Goal: Task Accomplishment & Management: Complete application form

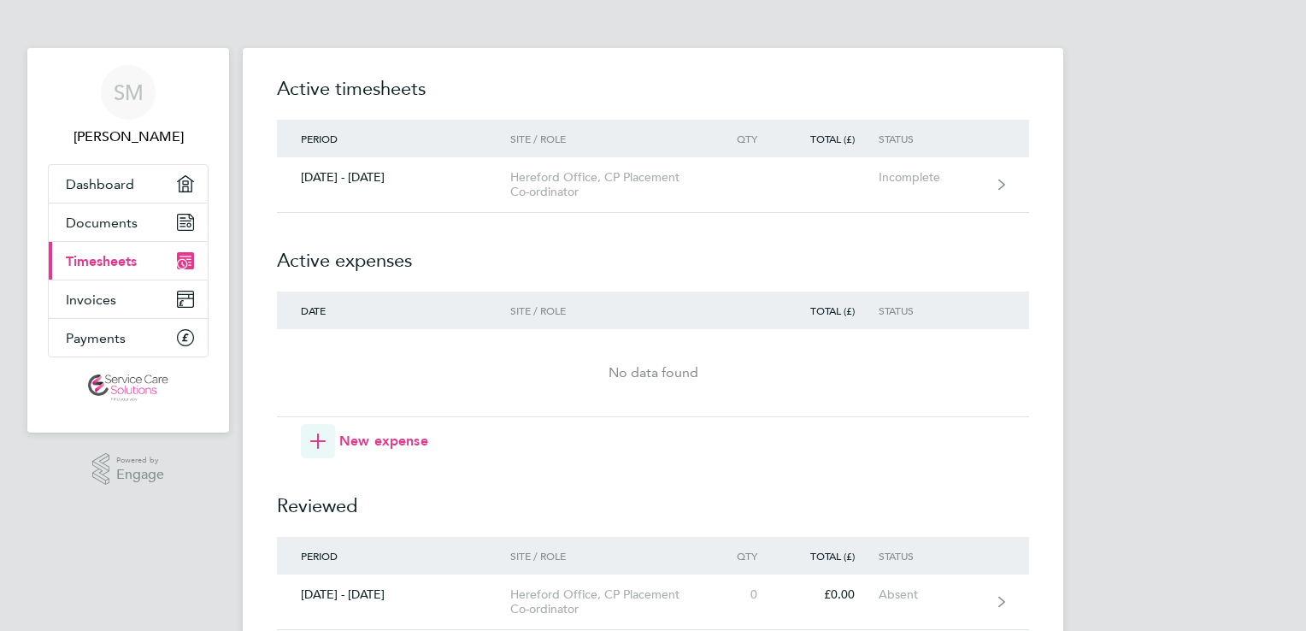
scroll to position [157, 0]
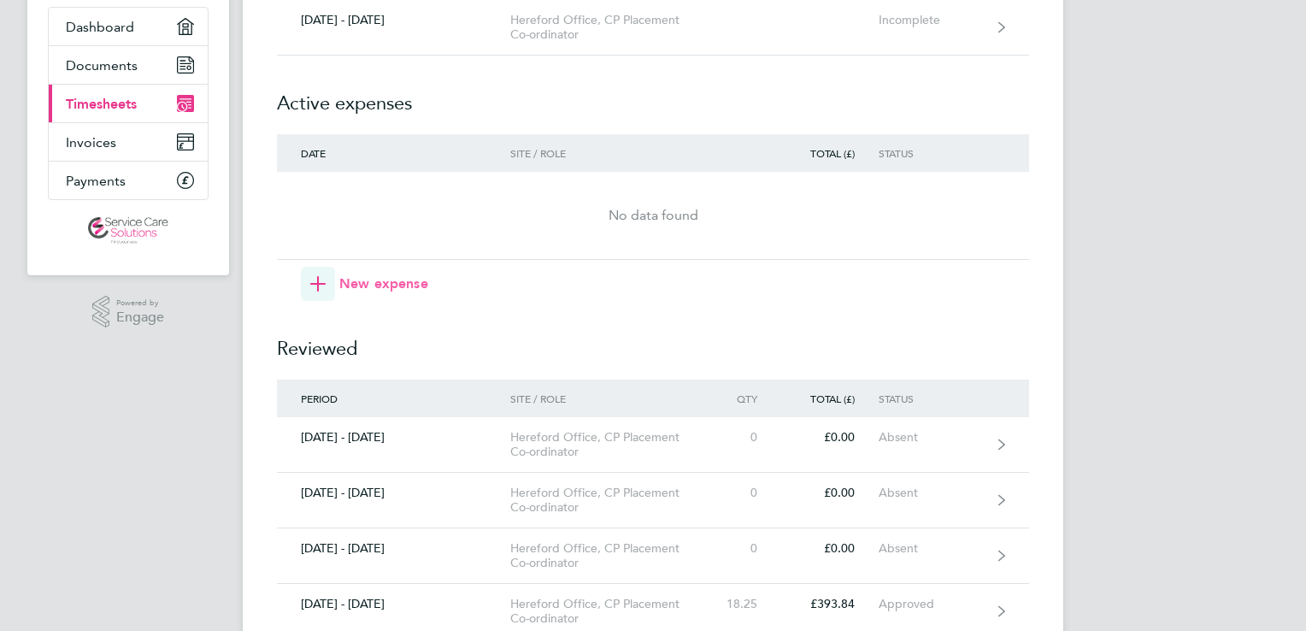
click at [341, 283] on span "New expense" at bounding box center [383, 283] width 89 height 21
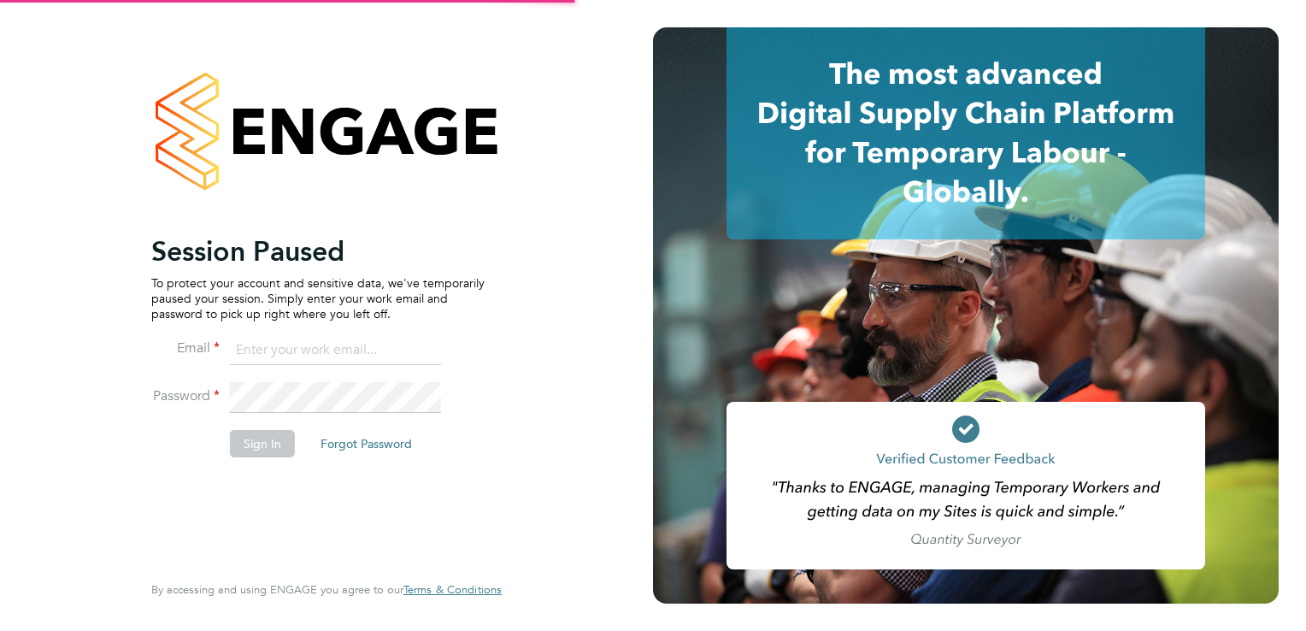
type input "[EMAIL_ADDRESS][DOMAIN_NAME]"
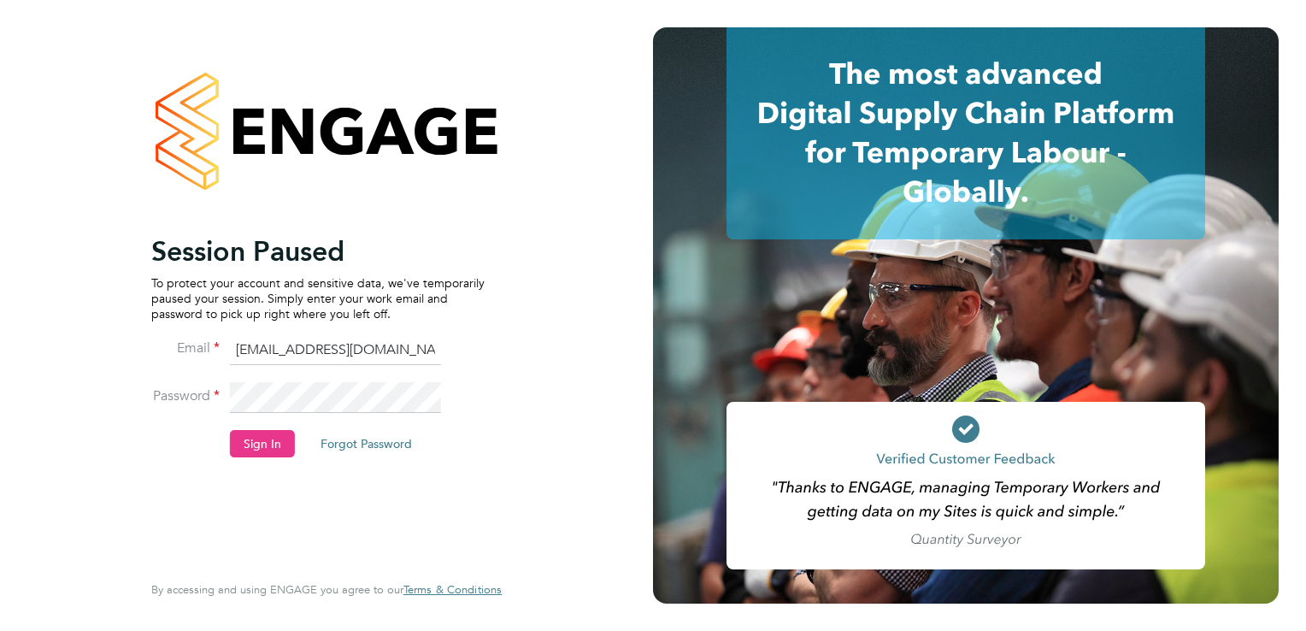
click at [346, 384] on li "Password" at bounding box center [317, 406] width 333 height 48
click at [262, 443] on button "Sign In" at bounding box center [262, 443] width 65 height 27
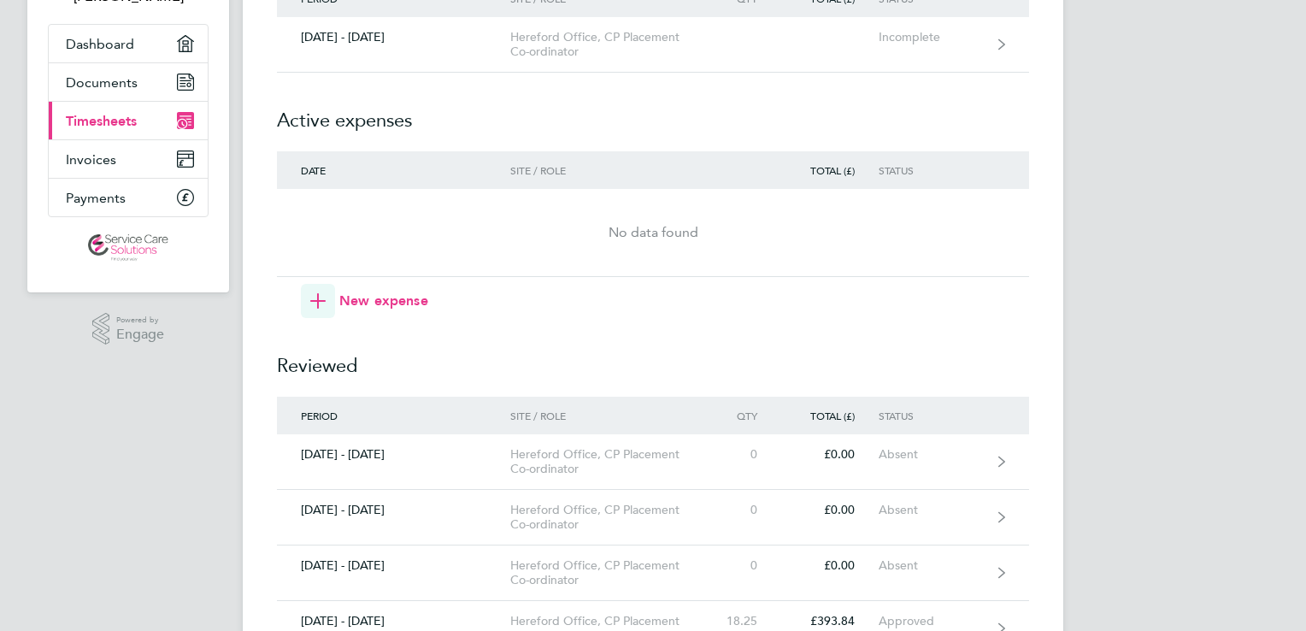
scroll to position [144, 0]
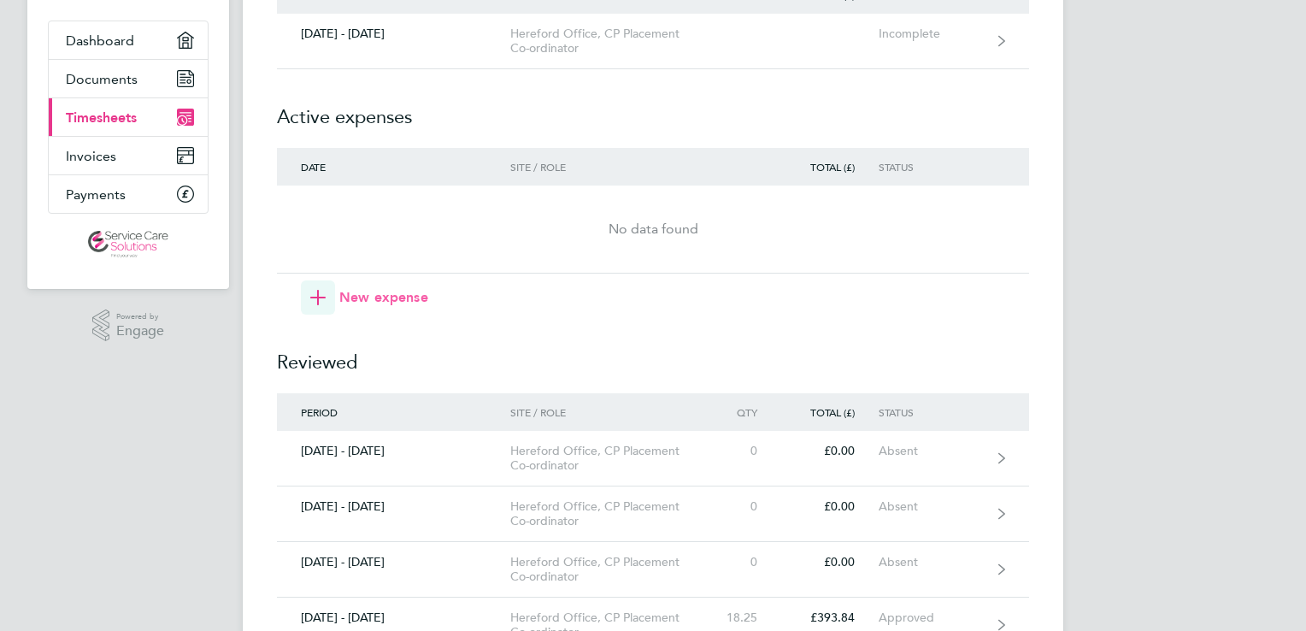
click at [383, 289] on span "New expense" at bounding box center [383, 297] width 89 height 21
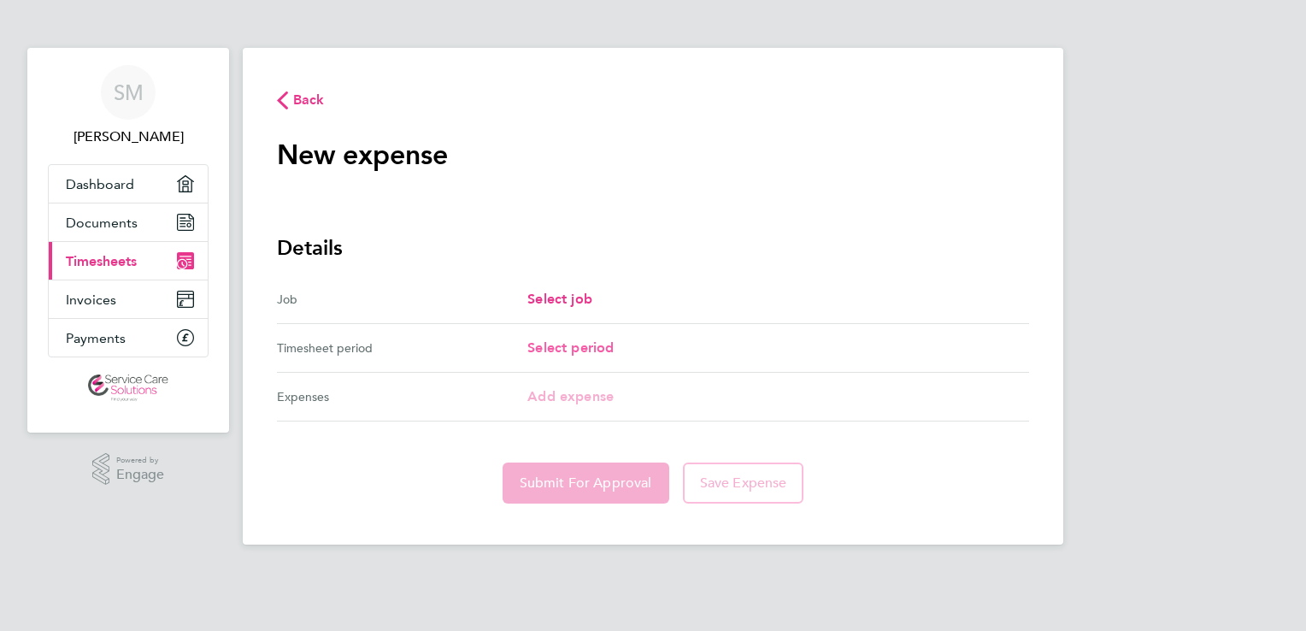
click at [537, 338] on link "Select period" at bounding box center [570, 348] width 86 height 21
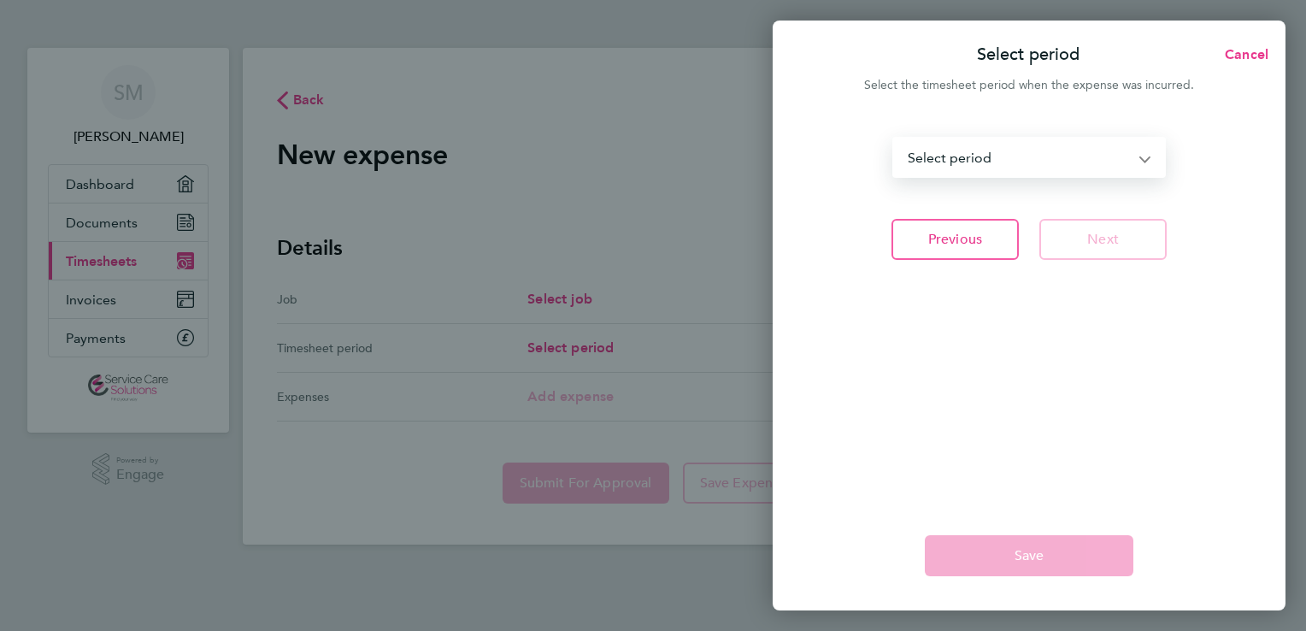
click at [1142, 169] on select "16 - 22 Sep 2024 23 - 29 Sep 2024 30 Sep - 06 Oct 2024 07 - 13 Oct 2024 14 - 20…" at bounding box center [1019, 157] width 250 height 38
select select "48: Object"
click at [894, 138] on select "16 - 22 Sep 2024 23 - 29 Sep 2024 30 Sep - 06 Oct 2024 07 - 13 Oct 2024 14 - 20…" at bounding box center [1019, 157] width 250 height 38
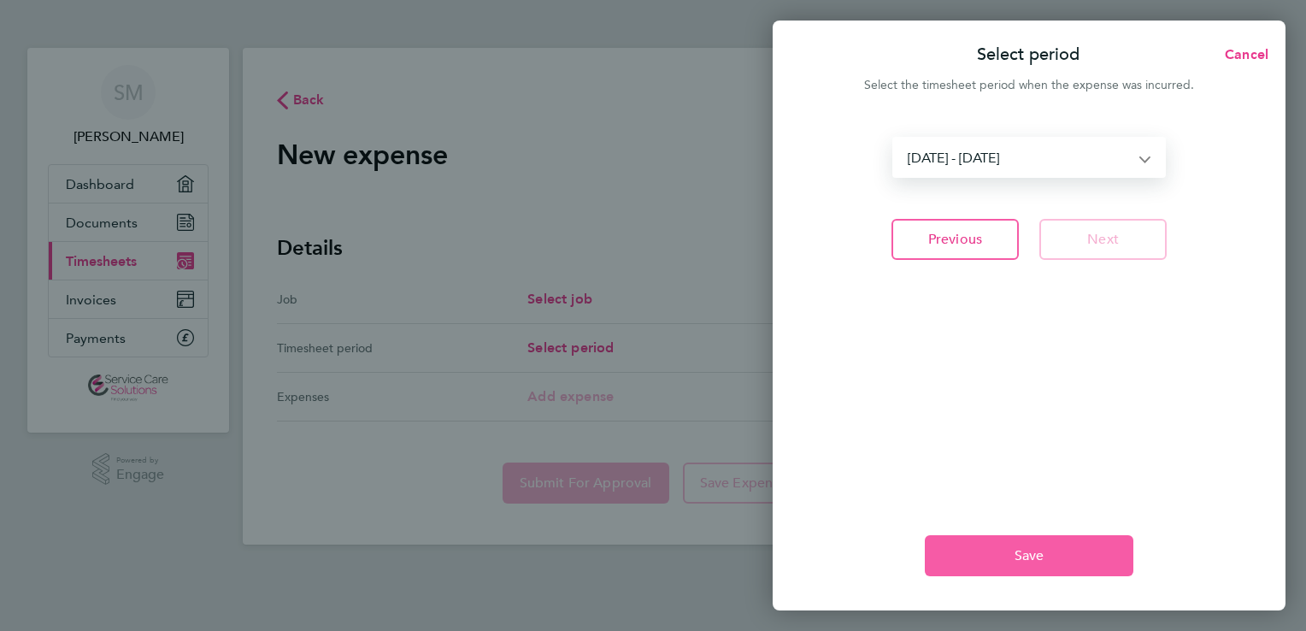
click at [1002, 542] on button "Save" at bounding box center [1029, 555] width 209 height 41
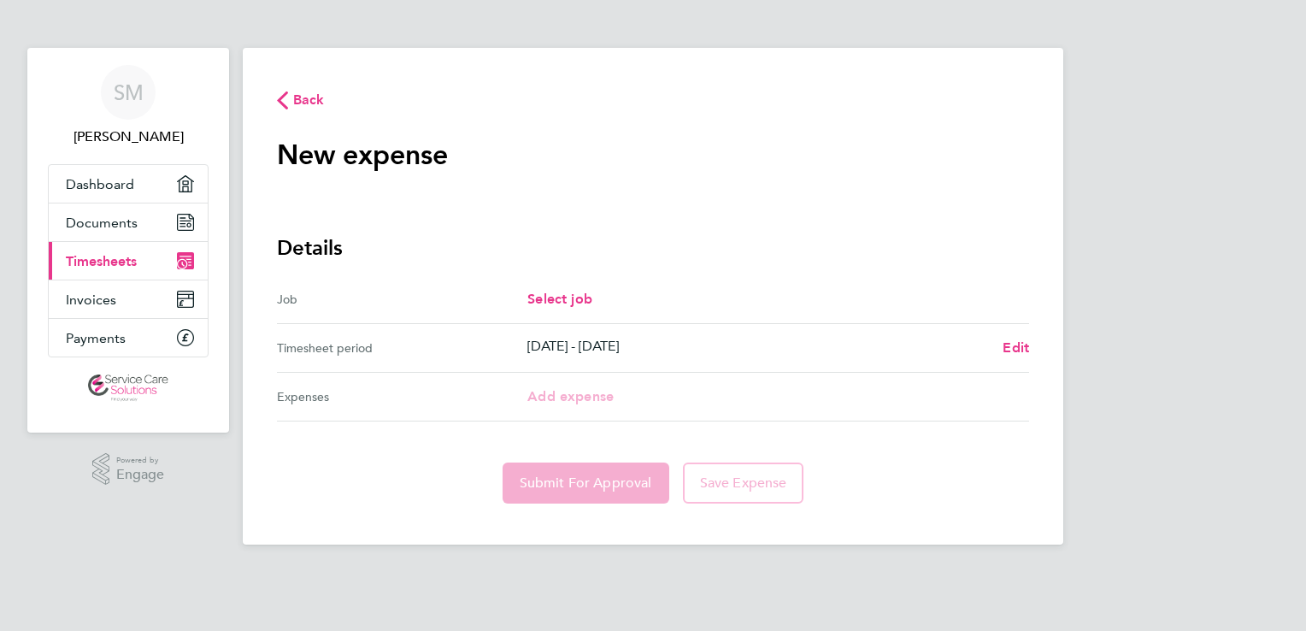
drag, startPoint x: 537, startPoint y: 408, endPoint x: 763, endPoint y: 338, distance: 236.8
click at [763, 338] on ul "Job Select job Timesheet period 01 - 07 Sep 2025 Edit Expenses Add expense" at bounding box center [653, 348] width 752 height 146
click at [316, 392] on div "Expenses" at bounding box center [402, 396] width 250 height 21
drag, startPoint x: 537, startPoint y: 344, endPoint x: 554, endPoint y: 301, distance: 46.0
click at [554, 301] on ul "Job Select job Timesheet period 01 - 07 Sep 2025 Edit Expenses Add expense" at bounding box center [653, 348] width 752 height 146
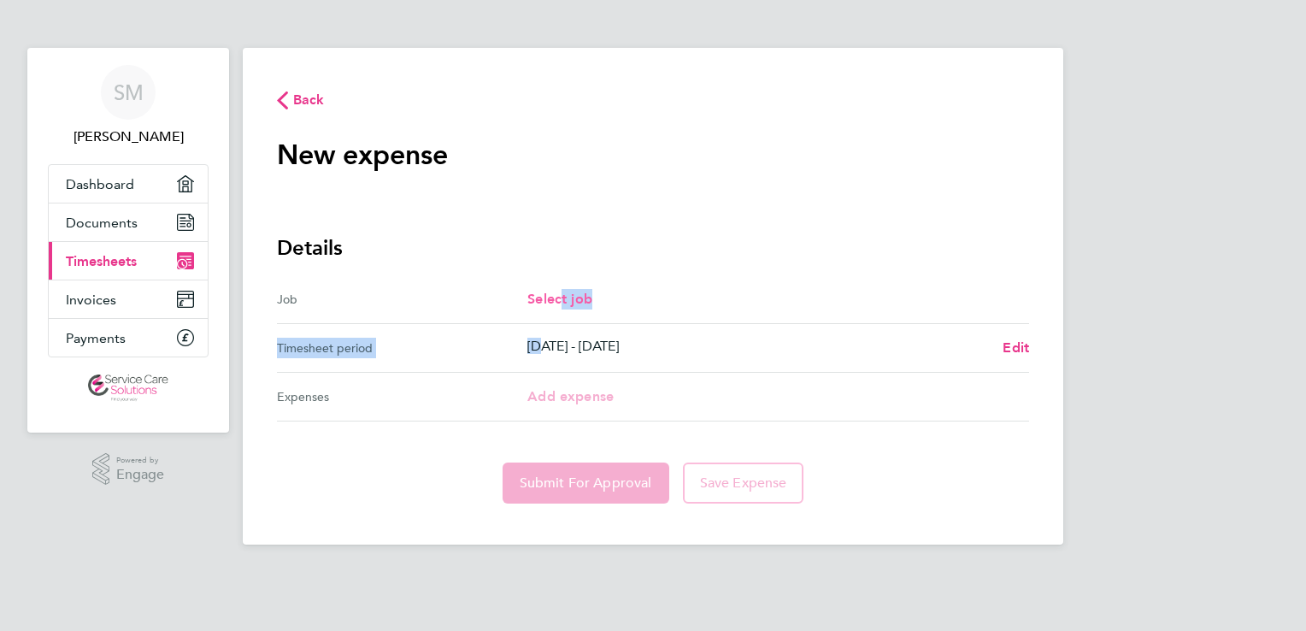
click at [554, 301] on span "Select job" at bounding box center [559, 299] width 65 height 16
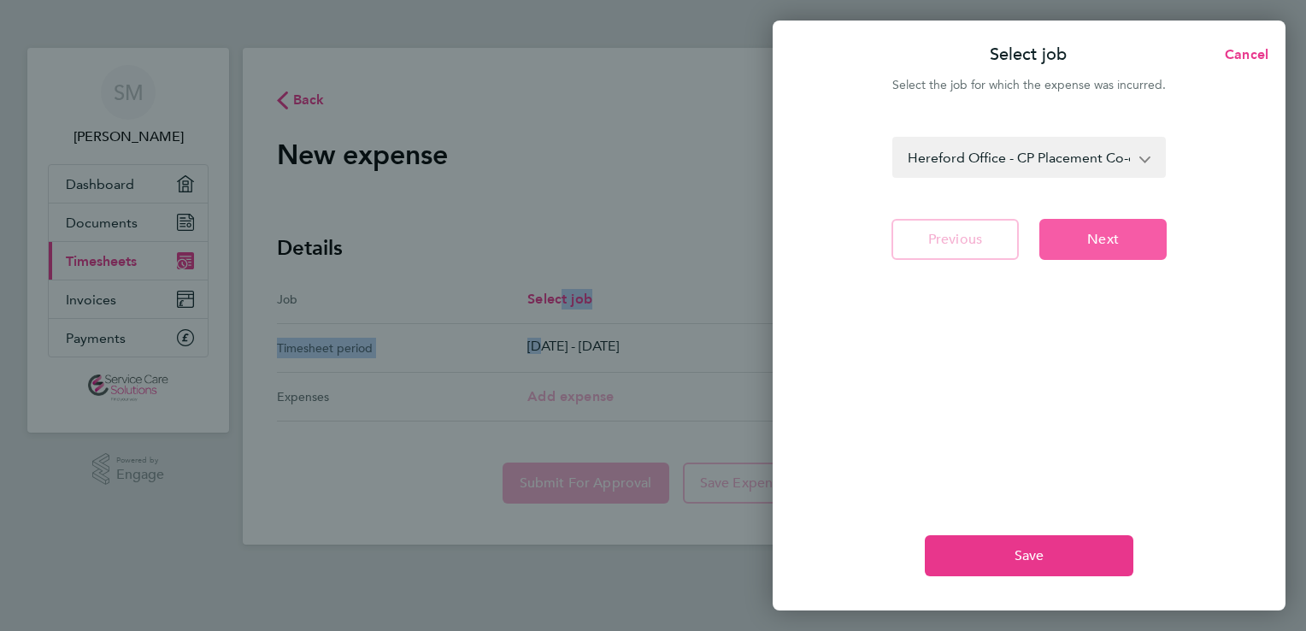
click at [1056, 238] on button "Next" at bounding box center [1102, 239] width 127 height 41
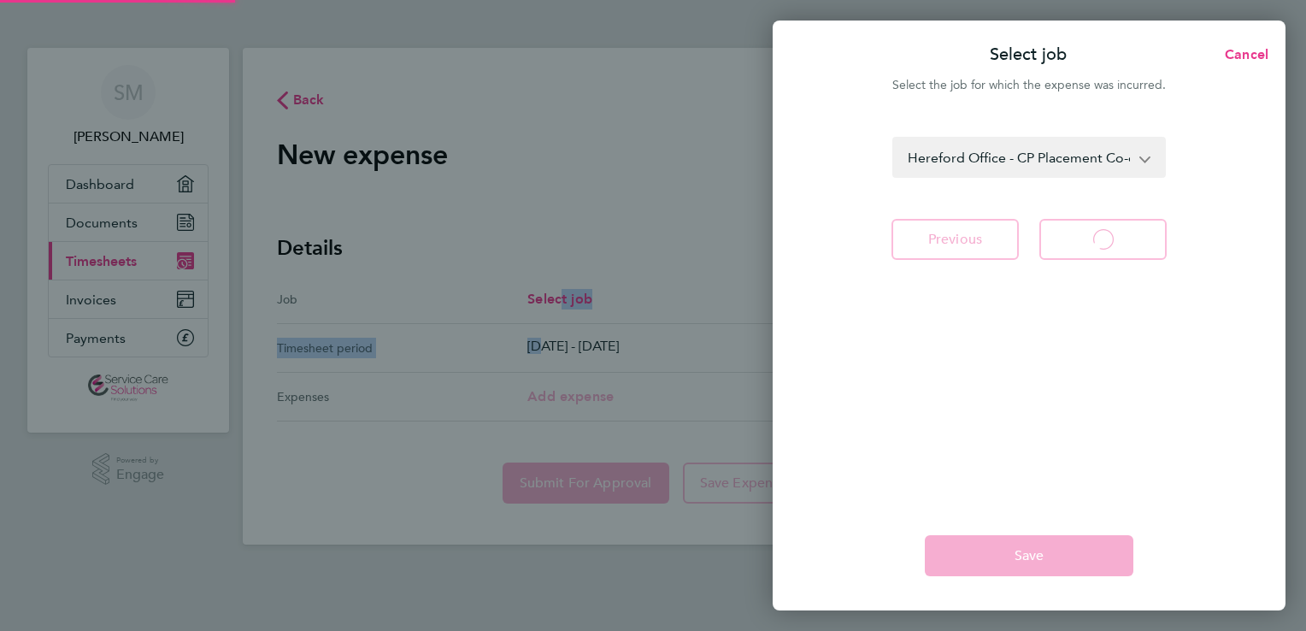
select select "48: Object"
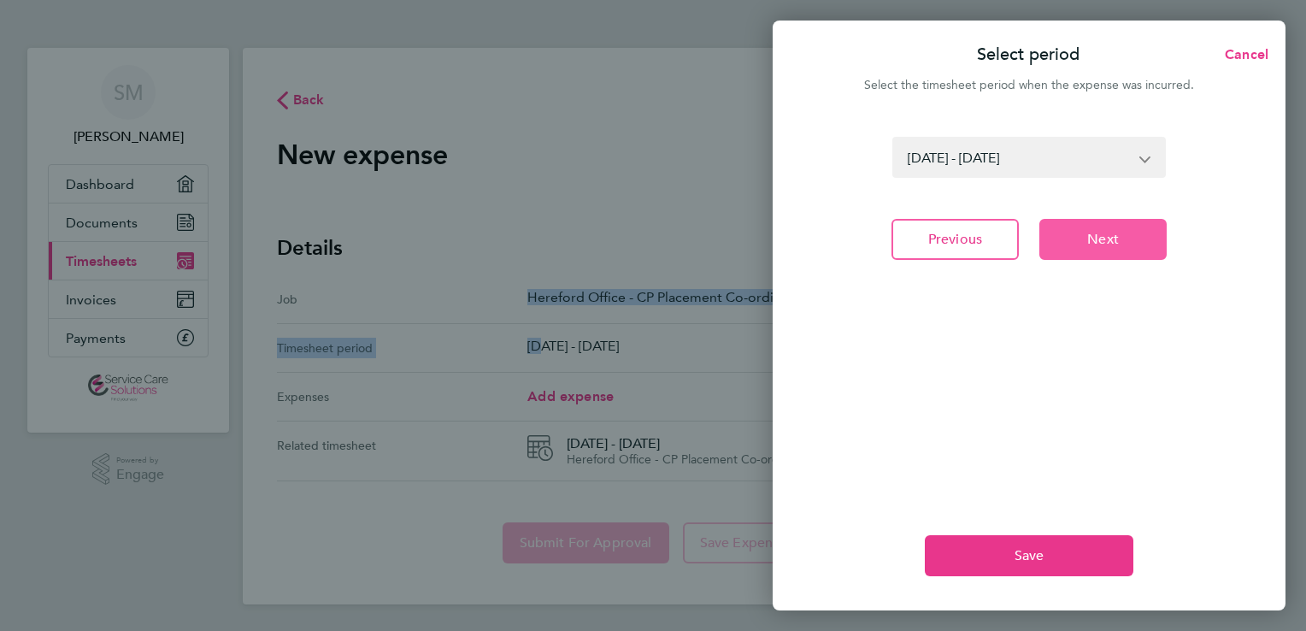
click at [1056, 238] on button "Next" at bounding box center [1102, 239] width 127 height 41
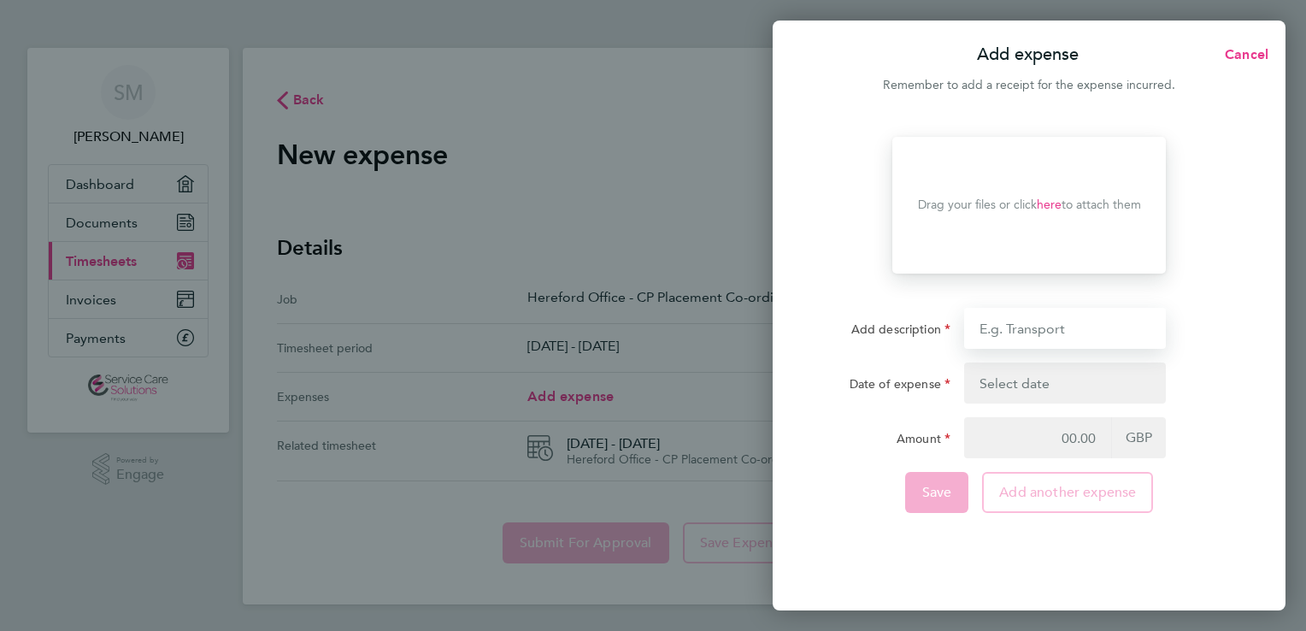
click at [1007, 332] on input "Add description" at bounding box center [1065, 328] width 202 height 41
type input "Tamworth to L'Spa and back"
click at [1006, 381] on button "button" at bounding box center [1065, 382] width 202 height 41
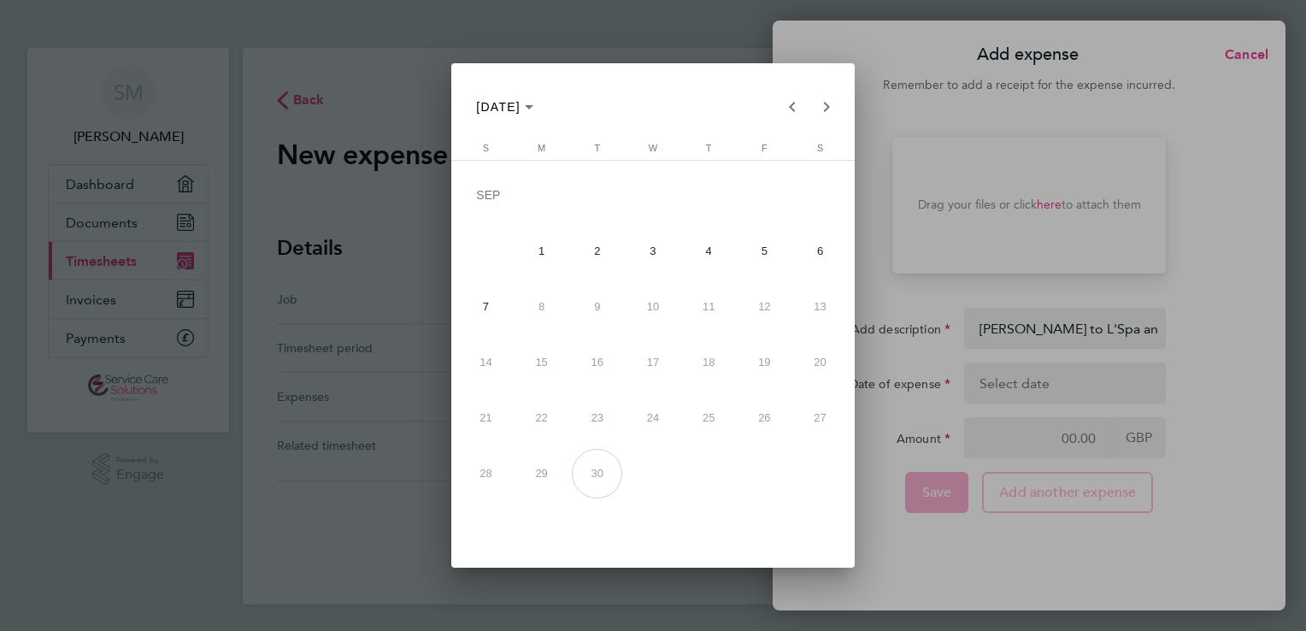
click at [599, 244] on span "2" at bounding box center [597, 251] width 50 height 50
type input "02 Sep 25"
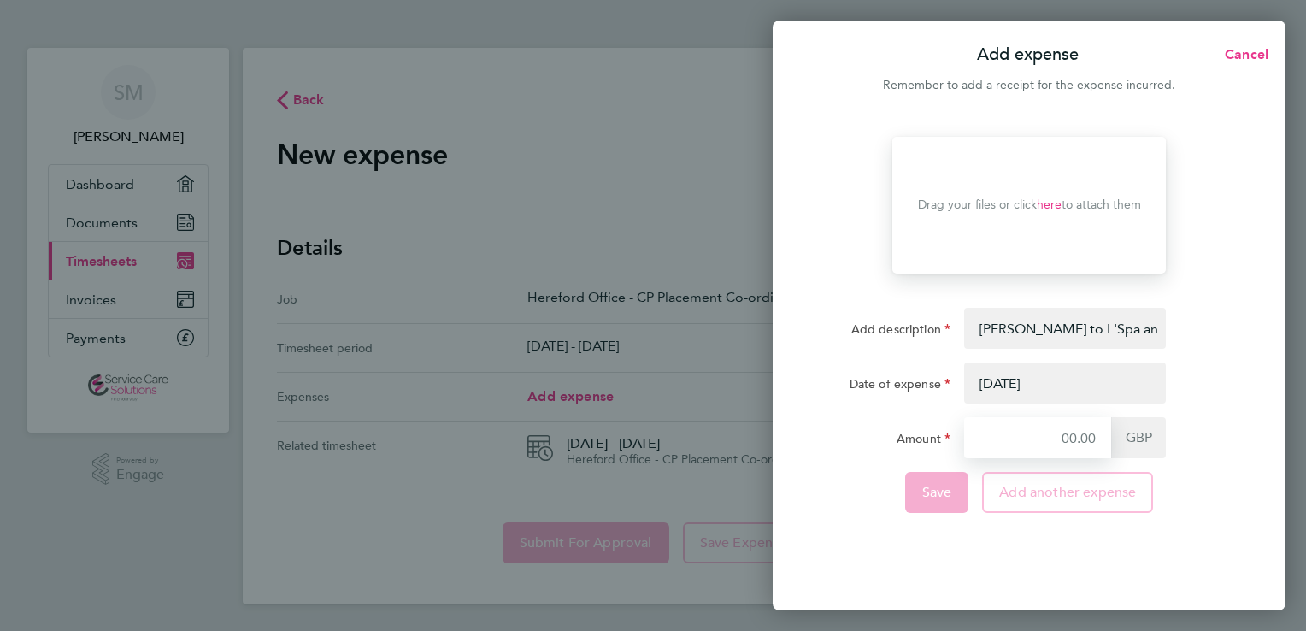
click at [1079, 441] on input "Amount" at bounding box center [1037, 437] width 147 height 41
type input "28.35"
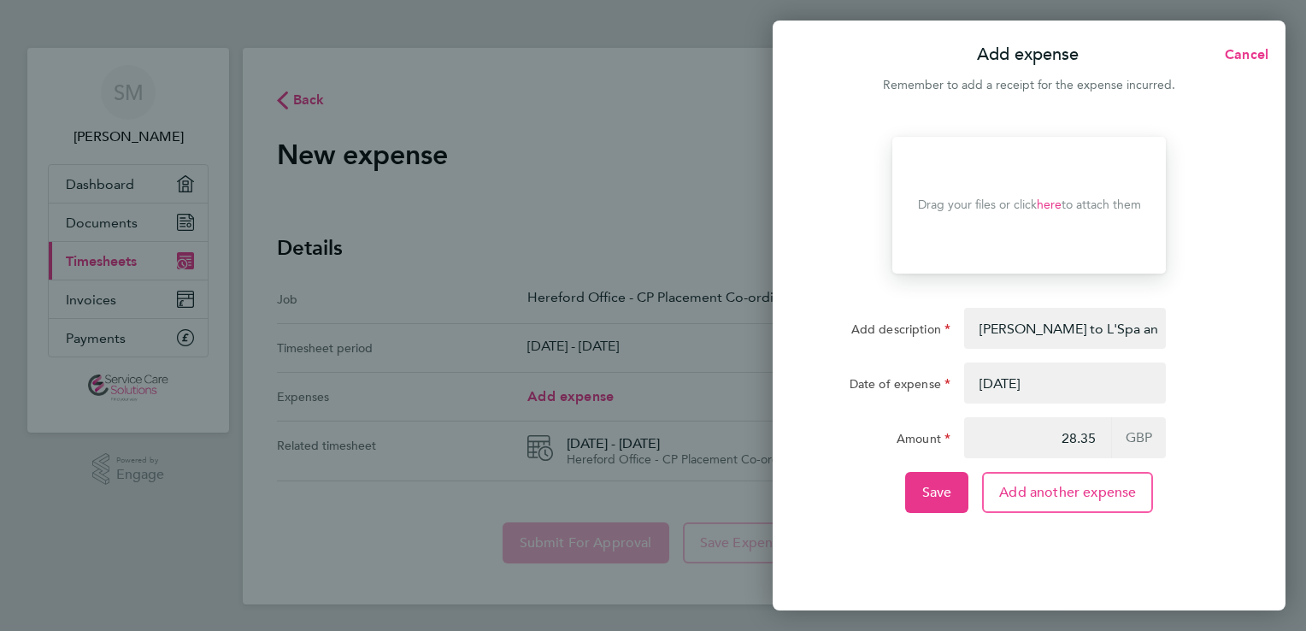
click at [1051, 203] on link "here" at bounding box center [1049, 204] width 25 height 15
